Goal: Find specific page/section: Find specific page/section

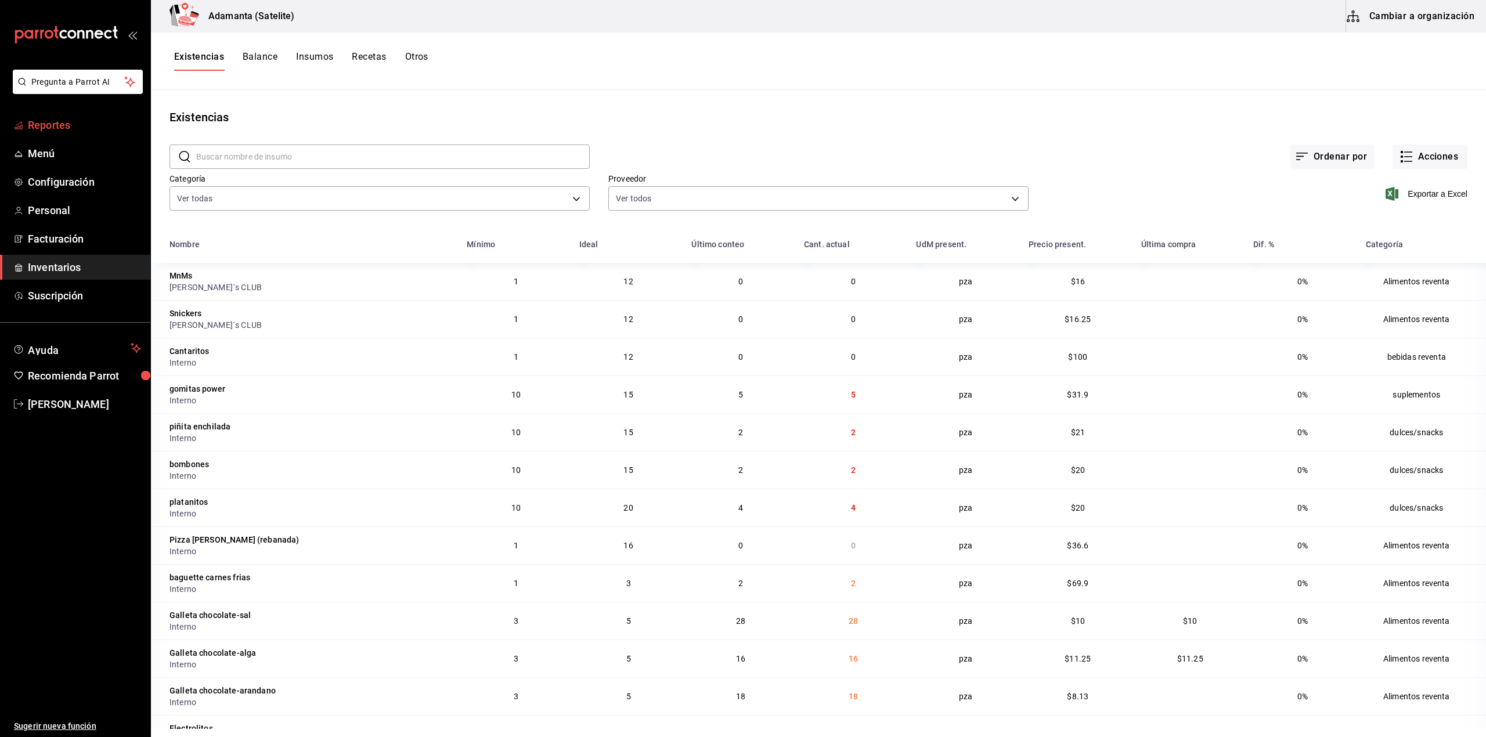
click at [50, 130] on span "Reportes" at bounding box center [84, 125] width 113 height 16
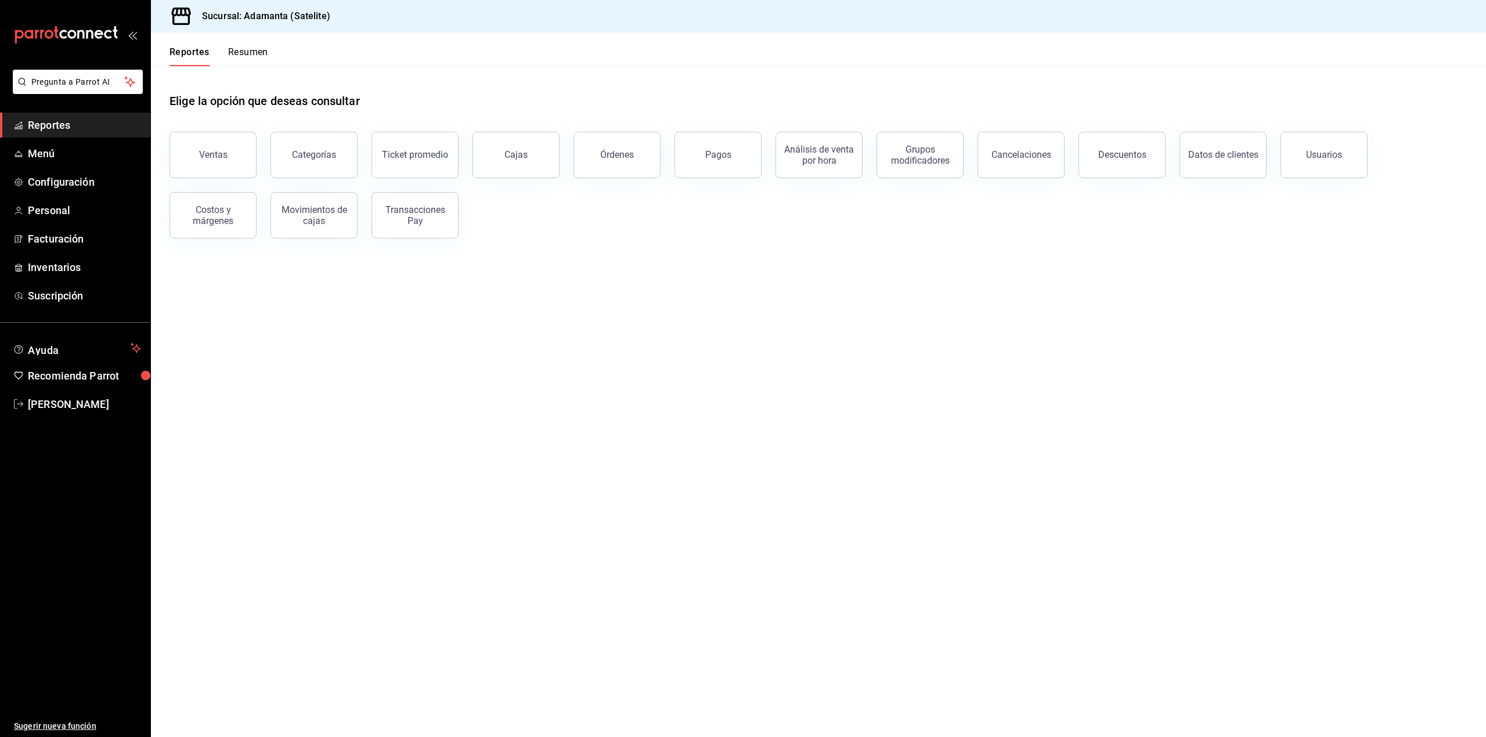
click at [244, 56] on button "Resumen" at bounding box center [248, 56] width 40 height 20
